Goal: Task Accomplishment & Management: Use online tool/utility

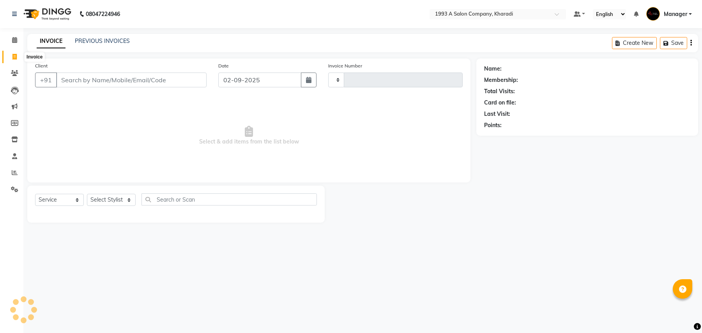
select select "service"
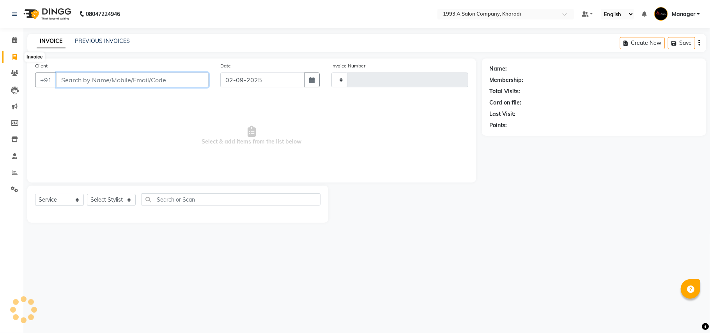
click at [74, 77] on input "Client" at bounding box center [132, 80] width 153 height 15
select select "651"
type input "1756"
click at [74, 77] on input "Client" at bounding box center [132, 80] width 153 height 15
type input "99"
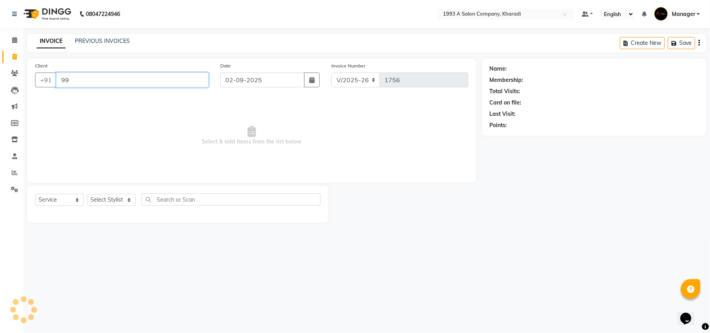
select select "13350"
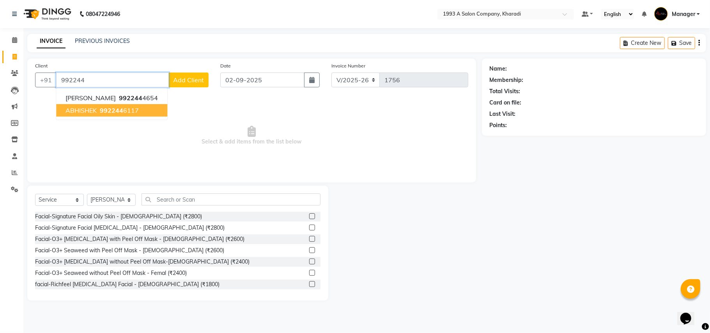
click at [101, 111] on span "992244" at bounding box center [111, 110] width 23 height 8
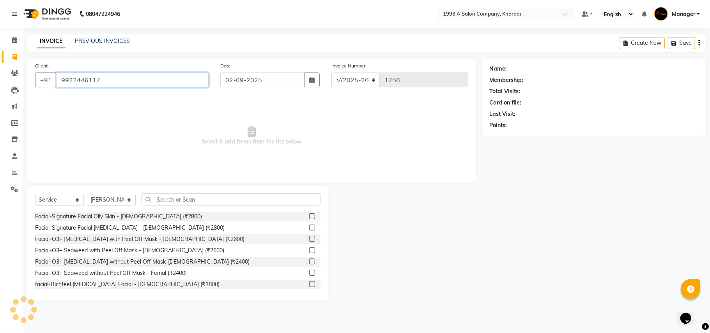
type input "9922446117"
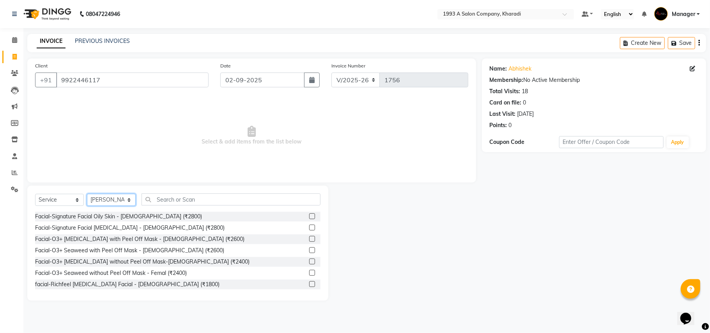
click at [112, 203] on select "Select Stylist [PERSON_NAME] [PERSON_NAME] Manager [PERSON_NAME] Neha Tigote [P…" at bounding box center [111, 200] width 49 height 12
select select "68583"
click at [87, 194] on select "Select Stylist [PERSON_NAME] [PERSON_NAME] Manager [PERSON_NAME] Neha Tigote [P…" at bounding box center [111, 200] width 49 height 12
click at [180, 199] on input "text" at bounding box center [231, 199] width 179 height 12
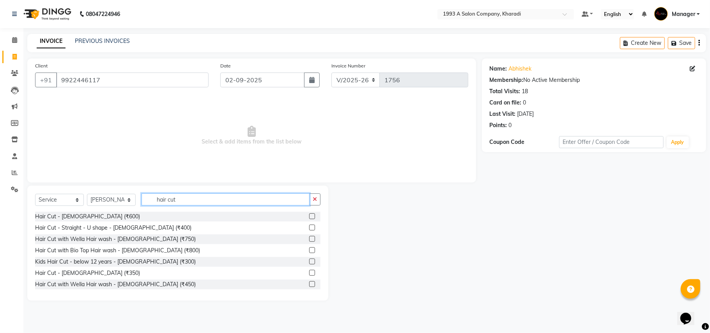
type input "hair cut"
click at [309, 272] on label at bounding box center [312, 273] width 6 height 6
click at [309, 272] on input "checkbox" at bounding box center [311, 273] width 5 height 5
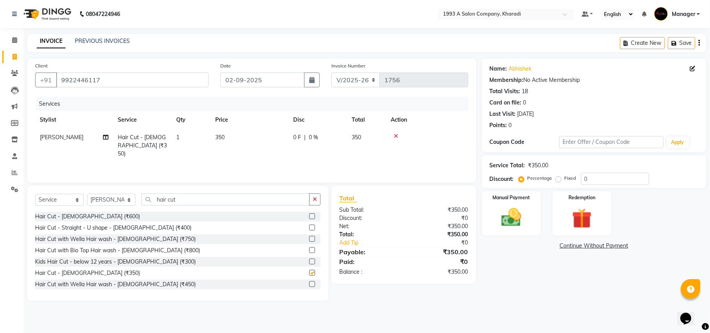
checkbox input "false"
click at [510, 221] on img at bounding box center [512, 218] width 34 height 24
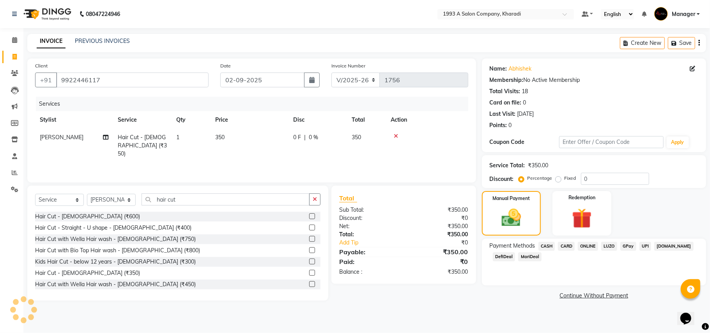
click at [528, 255] on span "MariDeal" at bounding box center [529, 256] width 23 height 9
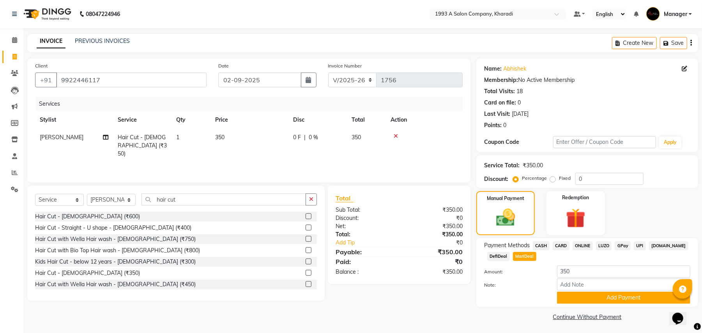
scroll to position [2, 0]
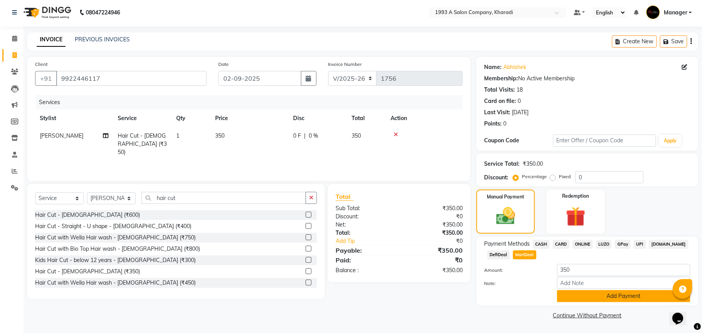
click at [610, 300] on button "Add Payment" at bounding box center [623, 296] width 133 height 12
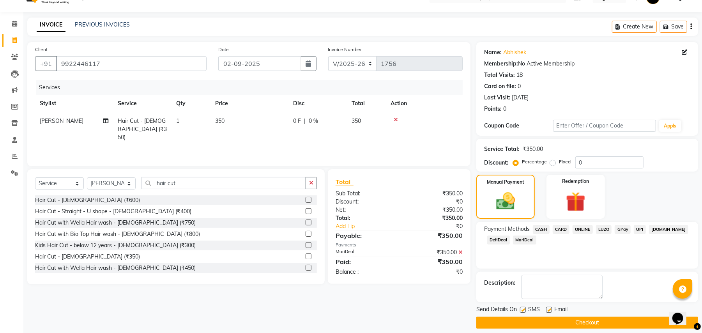
scroll to position [24, 0]
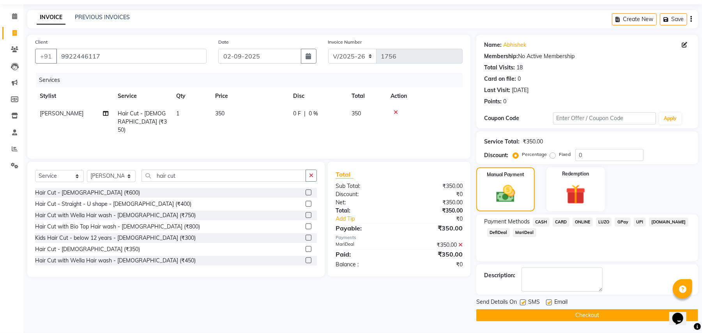
click at [606, 316] on button "Checkout" at bounding box center [588, 315] width 222 height 12
